Goal: Transaction & Acquisition: Purchase product/service

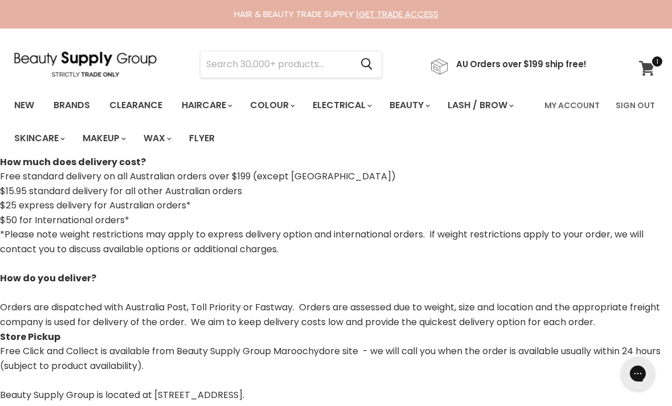
click at [649, 63] on icon at bounding box center [647, 68] width 16 height 15
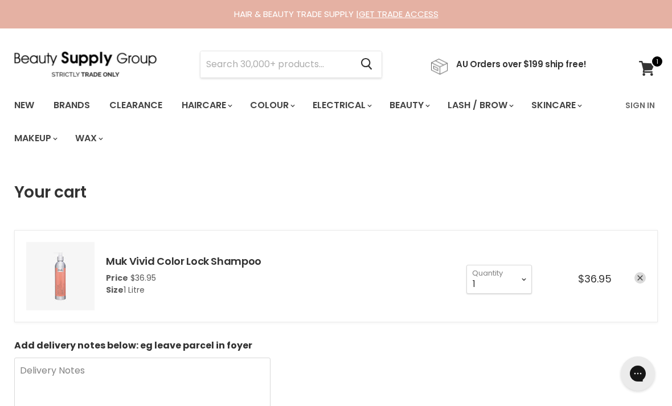
click at [642, 277] on icon "remove Muk Vivid Color Lock Shampoo" at bounding box center [641, 279] width 6 height 6
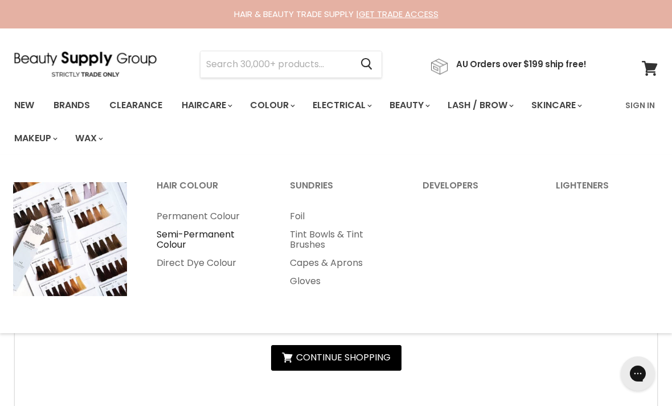
click at [172, 239] on link "Semi-Permanent Colour" at bounding box center [207, 240] width 131 height 28
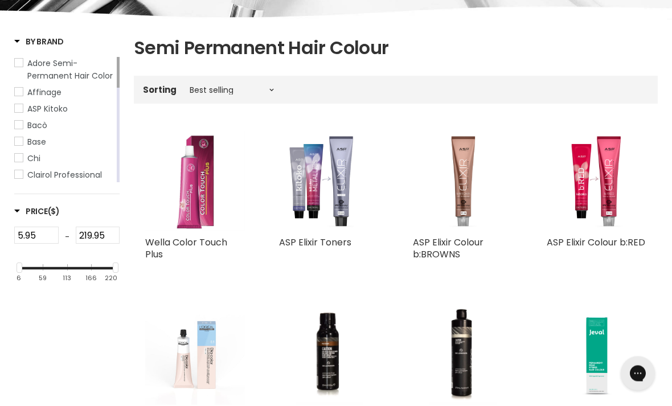
scroll to position [199, 0]
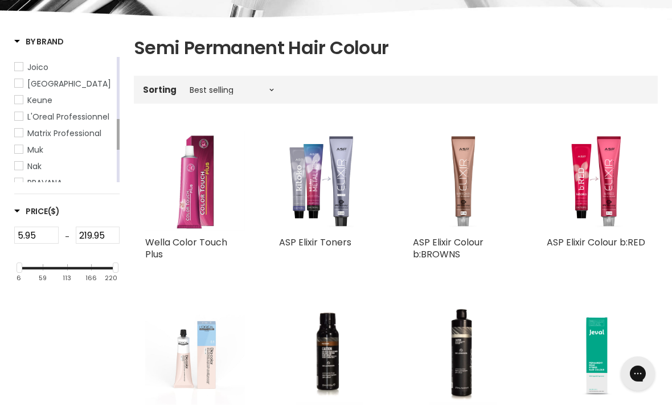
click at [29, 156] on span "Muk" at bounding box center [35, 149] width 16 height 11
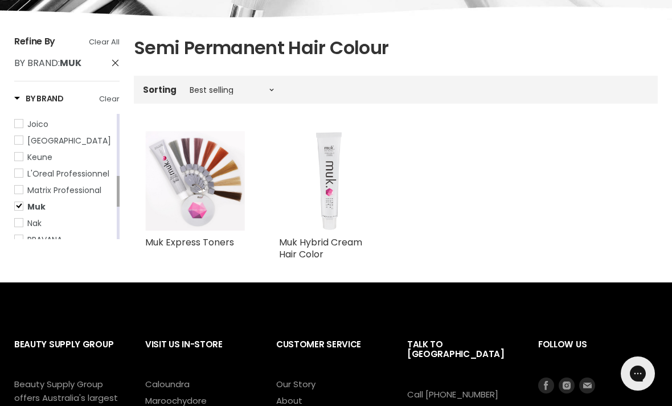
click at [312, 228] on img "Main content" at bounding box center [329, 181] width 83 height 100
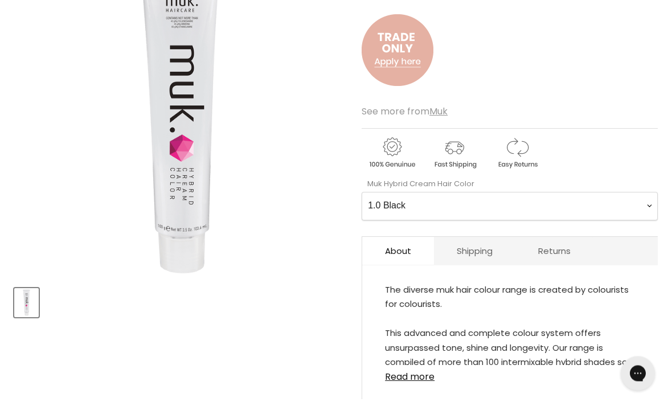
scroll to position [226, 0]
click at [623, 209] on Color-0-0 "1.0 Black 1.11 Blue Black Intense Ash 2.0 Darkest Brown 3.0 Dark Brown 3.11 Dar…" at bounding box center [510, 205] width 296 height 28
select Color-0-0 "9.73 Very Light Warm Beige Blonde"
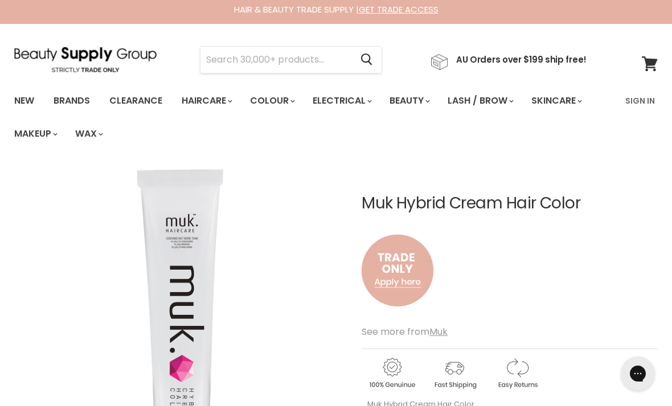
scroll to position [0, 0]
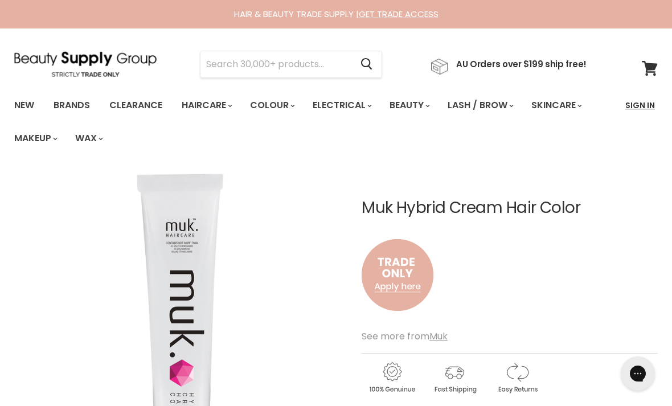
click at [642, 111] on link "Sign In" at bounding box center [640, 105] width 43 height 24
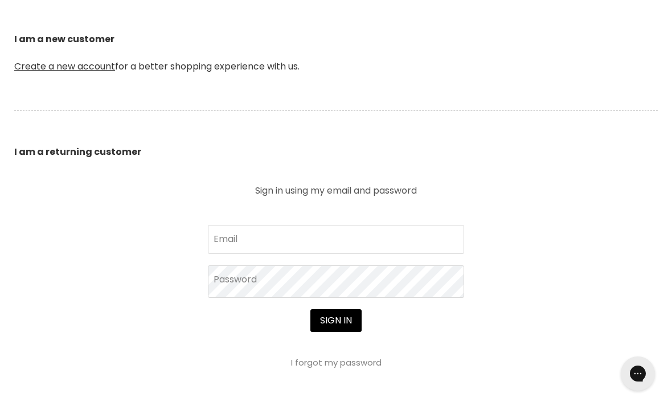
scroll to position [362, 0]
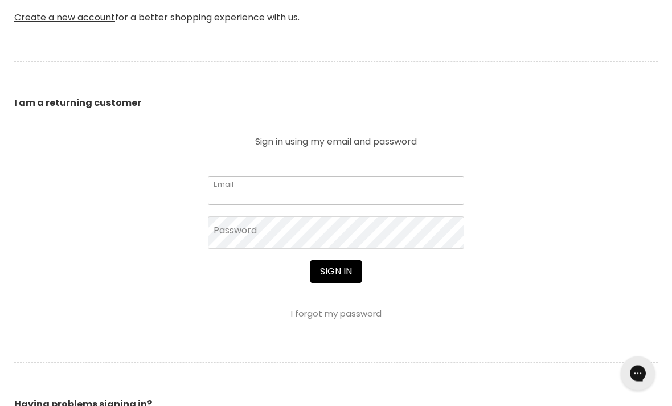
click at [386, 185] on input "Email" at bounding box center [336, 191] width 256 height 28
type input "kristindellaway@gmail.com"
click at [336, 273] on button "Sign in" at bounding box center [336, 272] width 51 height 23
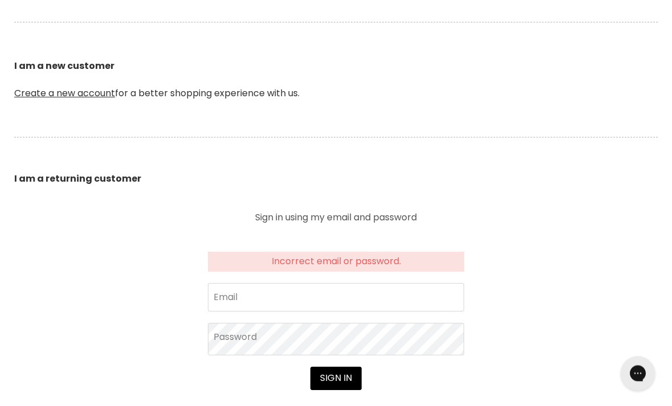
scroll to position [408, 0]
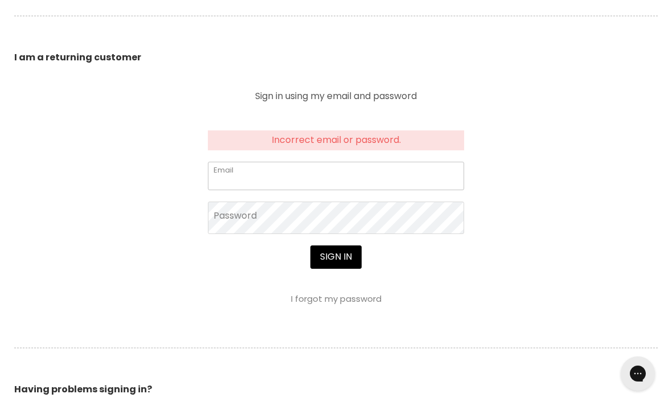
click at [315, 174] on input "Email" at bounding box center [336, 176] width 256 height 28
type input "[EMAIL_ADDRESS][DOMAIN_NAME]"
click at [336, 258] on button "Sign in" at bounding box center [336, 257] width 51 height 23
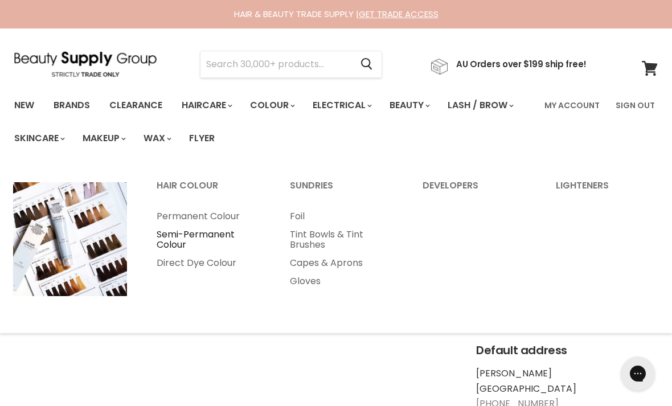
click at [181, 238] on link "Semi-Permanent Colour" at bounding box center [207, 240] width 131 height 28
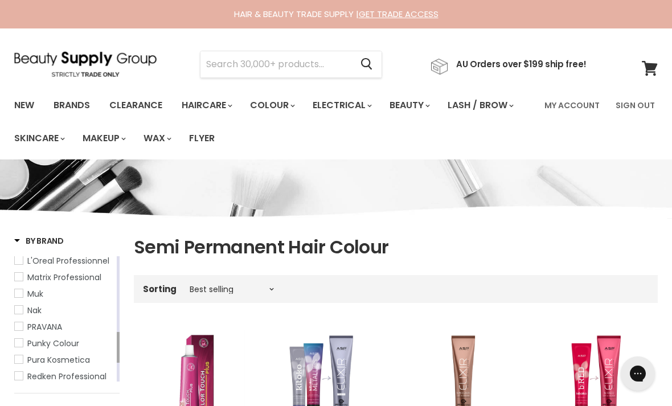
click at [28, 300] on span "Muk" at bounding box center [35, 293] width 16 height 11
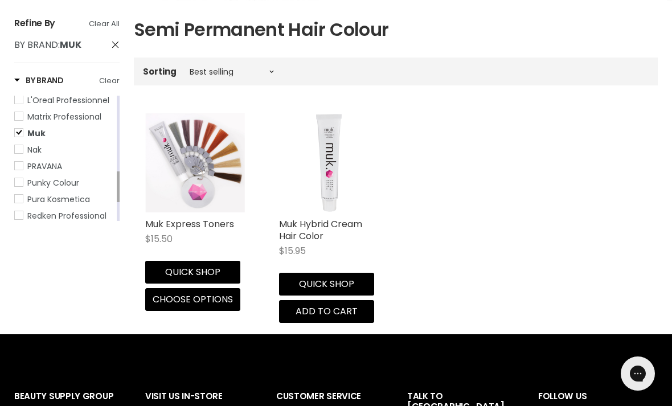
scroll to position [222, 0]
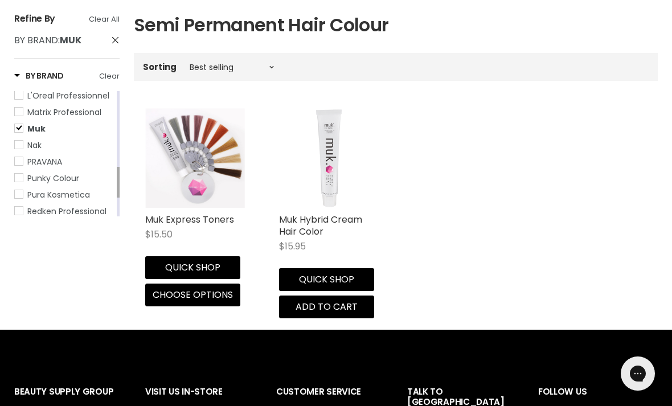
click at [330, 189] on img "Main content" at bounding box center [329, 158] width 83 height 100
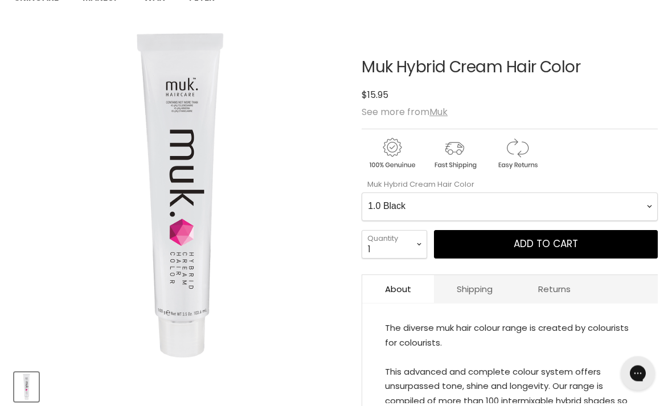
scroll to position [141, 0]
click at [561, 198] on Color-0-0 "1.0 Black 1.11 Blue Black Intense Ash 2.0 Darkest Brown 3.0 Dark Brown 3.11 Dar…" at bounding box center [510, 207] width 296 height 28
select Color-0-0 "9.73 Very Light Warm Beige Blonde"
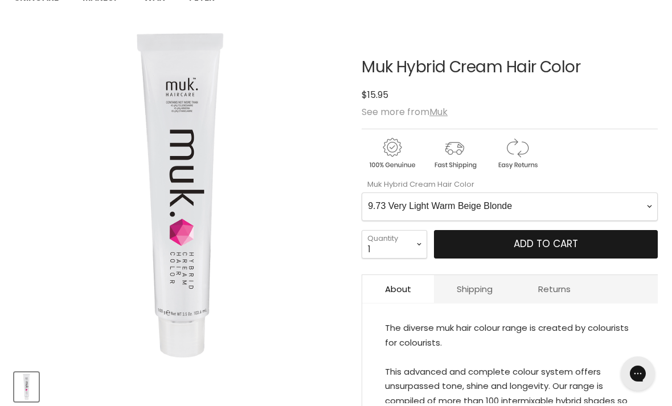
click at [604, 247] on button "Add to cart" at bounding box center [546, 244] width 224 height 28
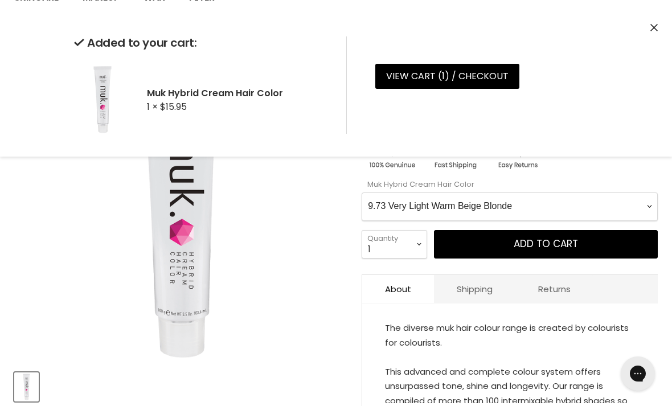
click at [651, 30] on icon "Close" at bounding box center [654, 27] width 7 height 7
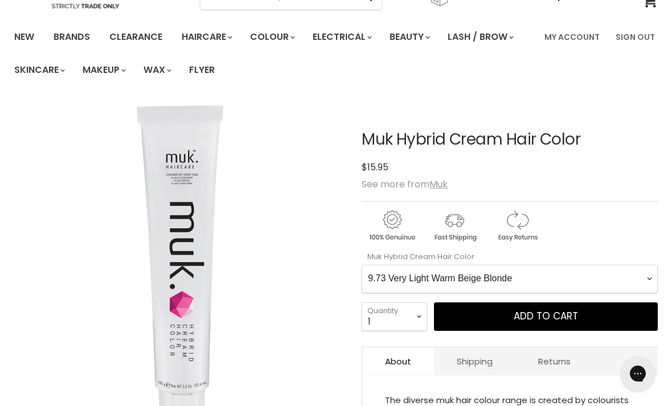
scroll to position [0, 0]
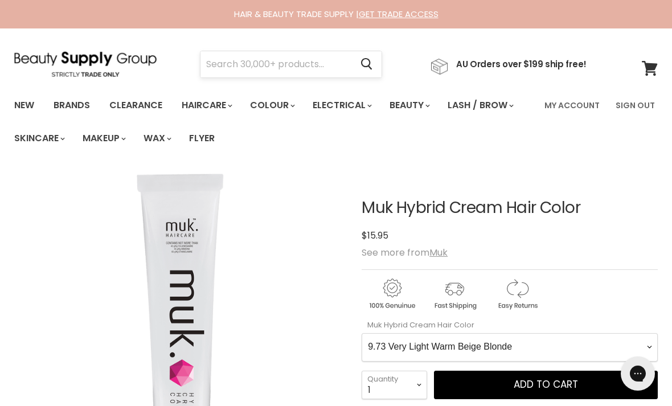
click at [243, 58] on input "Search" at bounding box center [276, 64] width 151 height 26
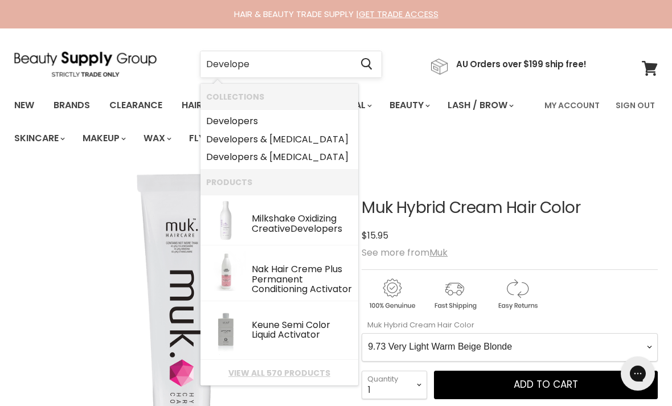
type input "Developer"
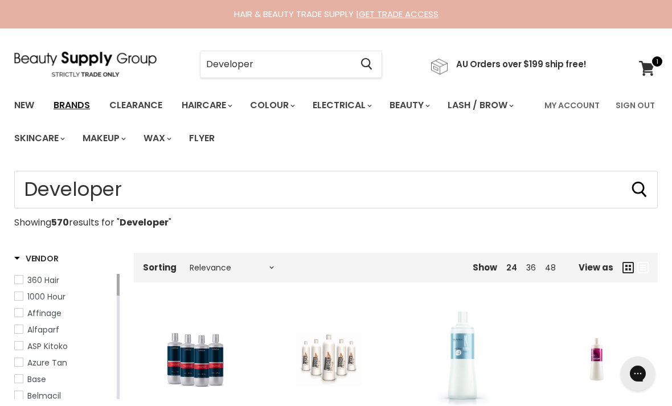
click at [80, 104] on link "Brands" at bounding box center [72, 105] width 54 height 24
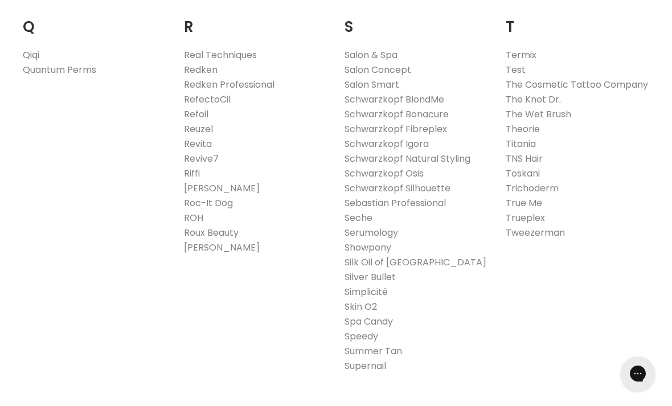
scroll to position [1797, 0]
